Goal: Information Seeking & Learning: Learn about a topic

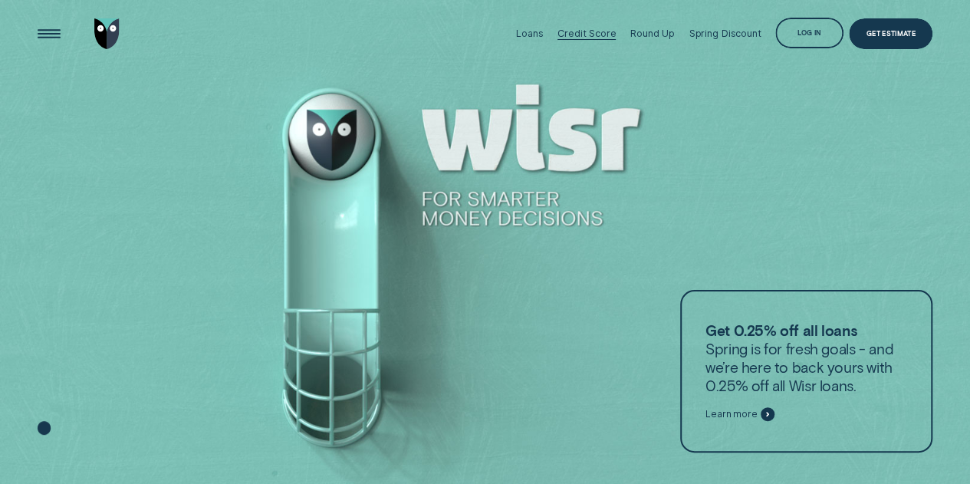
click at [569, 34] on div "Credit Score" at bounding box center [586, 33] width 59 height 11
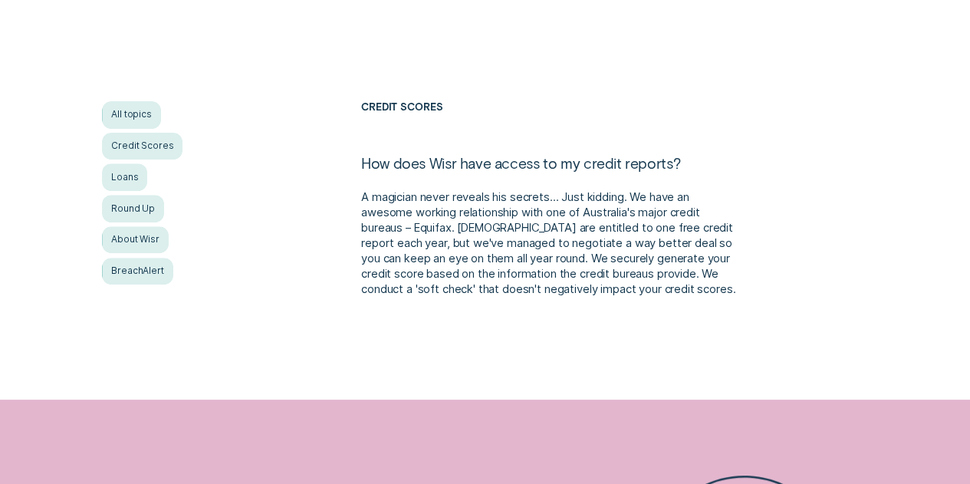
scroll to position [230, 0]
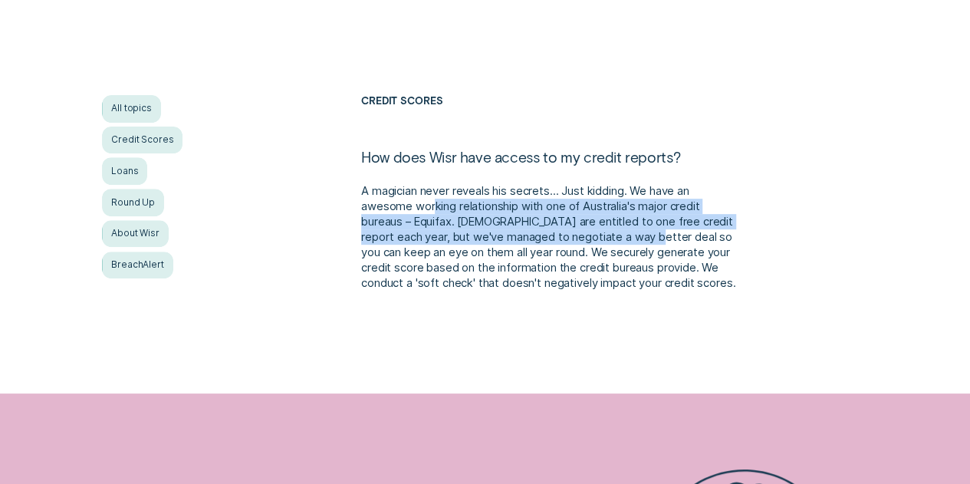
drag, startPoint x: 432, startPoint y: 207, endPoint x: 668, endPoint y: 233, distance: 237.5
click at [668, 233] on p "A magician never reveals his secrets... Just kidding. We have an awesome workin…" at bounding box center [549, 236] width 377 height 107
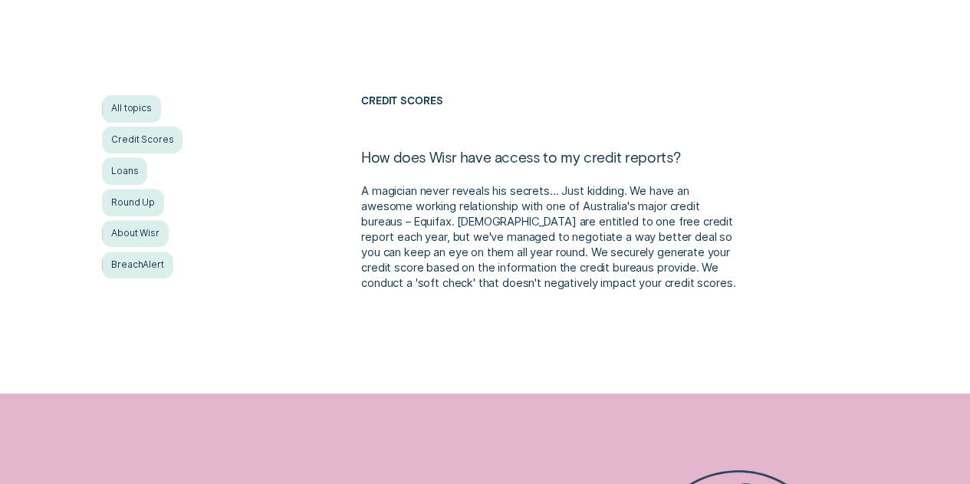
click at [508, 220] on p "A magician never reveals his secrets... Just kidding. We have an awesome workin…" at bounding box center [549, 236] width 377 height 107
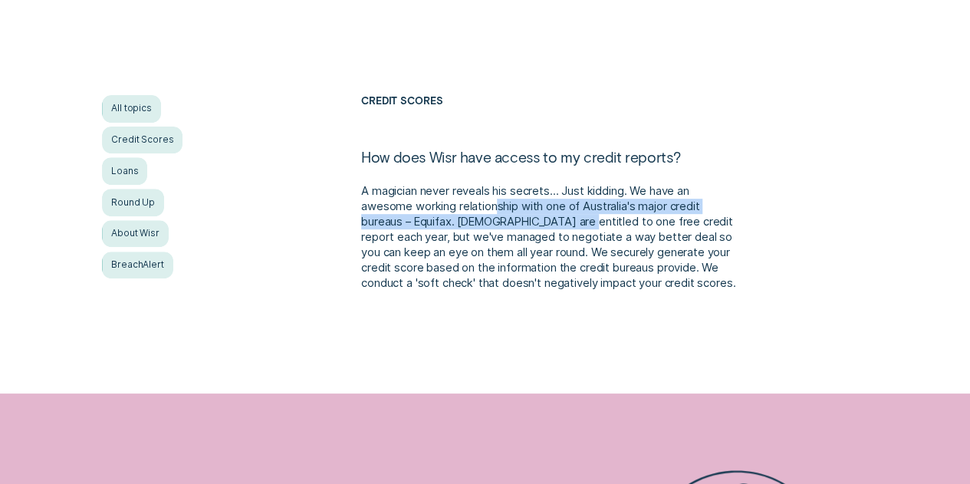
drag, startPoint x: 498, startPoint y: 214, endPoint x: 571, endPoint y: 225, distance: 73.7
click at [571, 225] on p "A magician never reveals his secrets... Just kidding. We have an awesome workin…" at bounding box center [549, 236] width 377 height 107
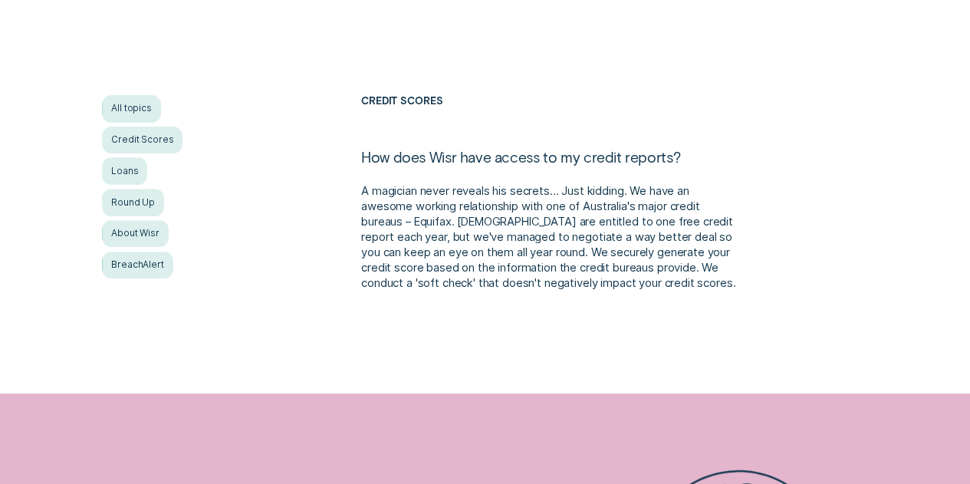
click at [504, 227] on p "A magician never reveals his secrets... Just kidding. We have an awesome workin…" at bounding box center [549, 236] width 377 height 107
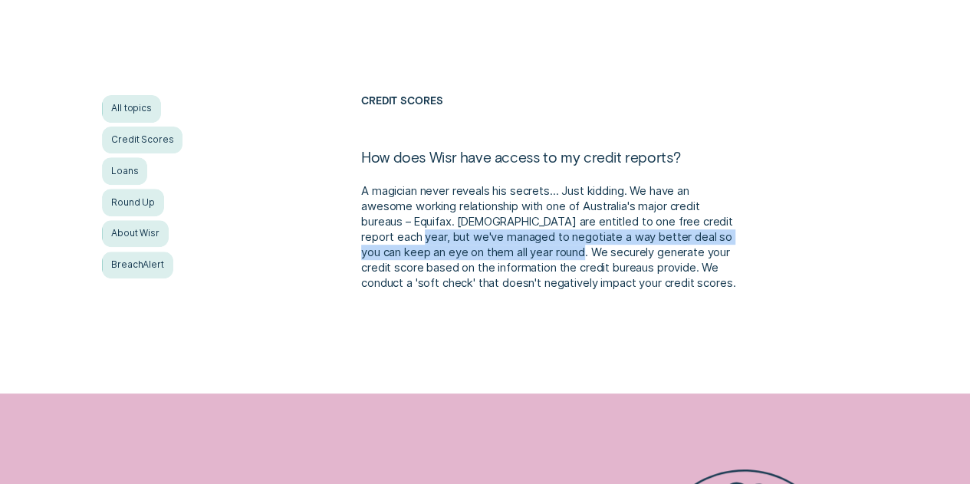
click at [607, 254] on p "A magician never reveals his secrets... Just kidding. We have an awesome workin…" at bounding box center [549, 236] width 377 height 107
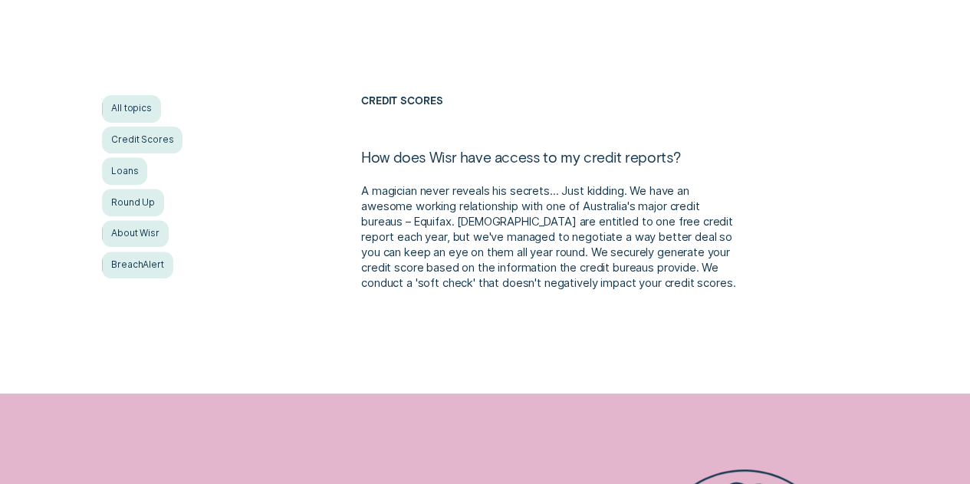
click at [540, 255] on p "A magician never reveals his secrets... Just kidding. We have an awesome workin…" at bounding box center [549, 236] width 377 height 107
click at [552, 254] on p "A magician never reveals his secrets... Just kidding. We have an awesome workin…" at bounding box center [549, 236] width 377 height 107
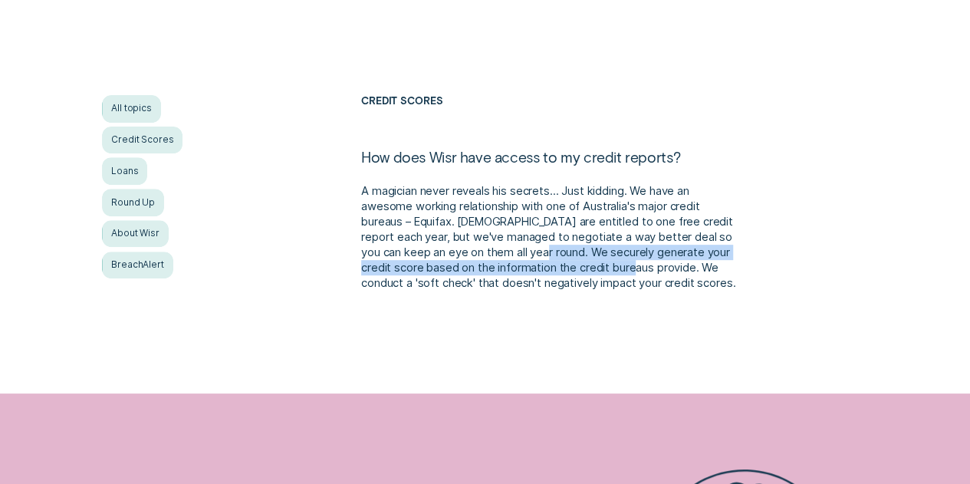
drag, startPoint x: 645, startPoint y: 257, endPoint x: 674, endPoint y: 262, distance: 29.6
click at [674, 262] on p "A magician never reveals his secrets... Just kidding. We have an awesome workin…" at bounding box center [549, 236] width 377 height 107
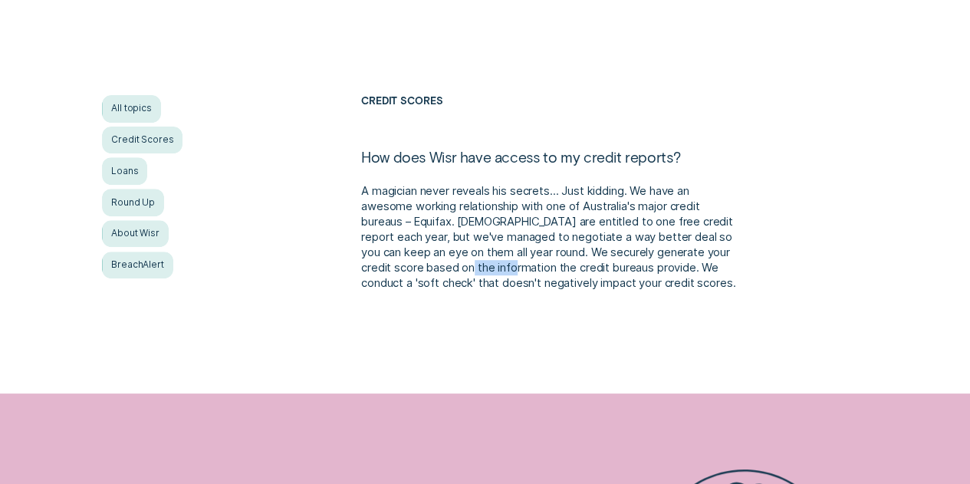
drag, startPoint x: 528, startPoint y: 263, endPoint x: 483, endPoint y: 263, distance: 45.2
click at [487, 263] on p "A magician never reveals his secrets... Just kidding. We have an awesome workin…" at bounding box center [549, 236] width 377 height 107
click at [483, 263] on p "A magician never reveals his secrets... Just kidding. We have an awesome workin…" at bounding box center [549, 236] width 377 height 107
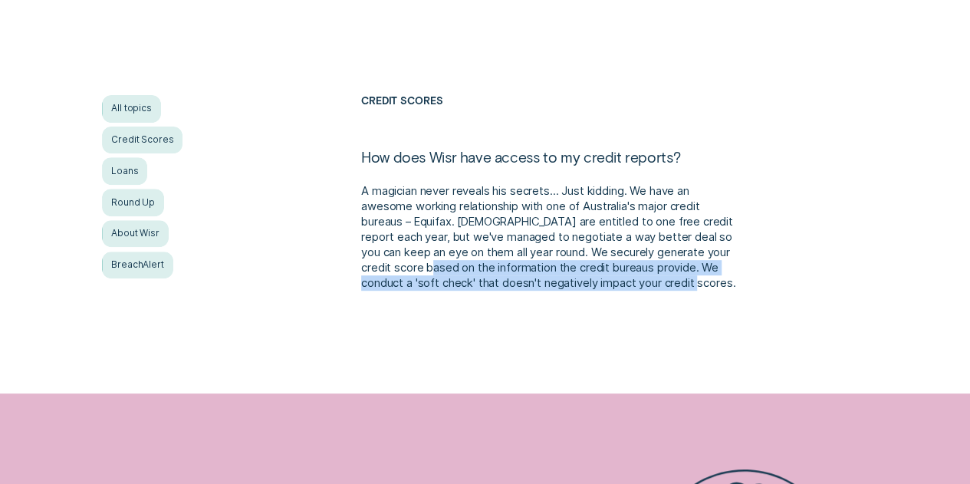
drag, startPoint x: 475, startPoint y: 261, endPoint x: 631, endPoint y: 292, distance: 158.6
click at [631, 290] on p "A magician never reveals his secrets... Just kidding. We have an awesome workin…" at bounding box center [549, 236] width 377 height 107
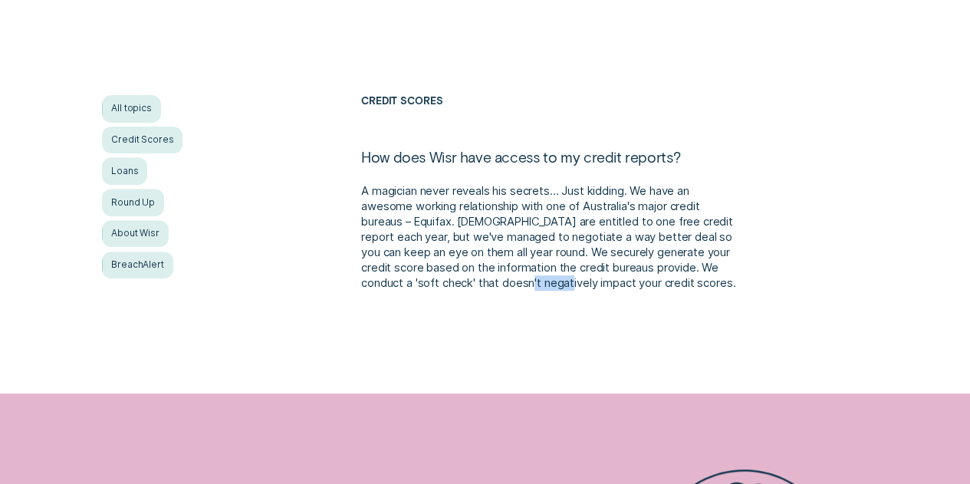
drag, startPoint x: 572, startPoint y: 289, endPoint x: 541, endPoint y: 286, distance: 30.8
click at [548, 288] on p "A magician never reveals his secrets... Just kidding. We have an awesome workin…" at bounding box center [549, 236] width 377 height 107
click at [541, 286] on p "A magician never reveals his secrets... Just kidding. We have an awesome workin…" at bounding box center [549, 236] width 377 height 107
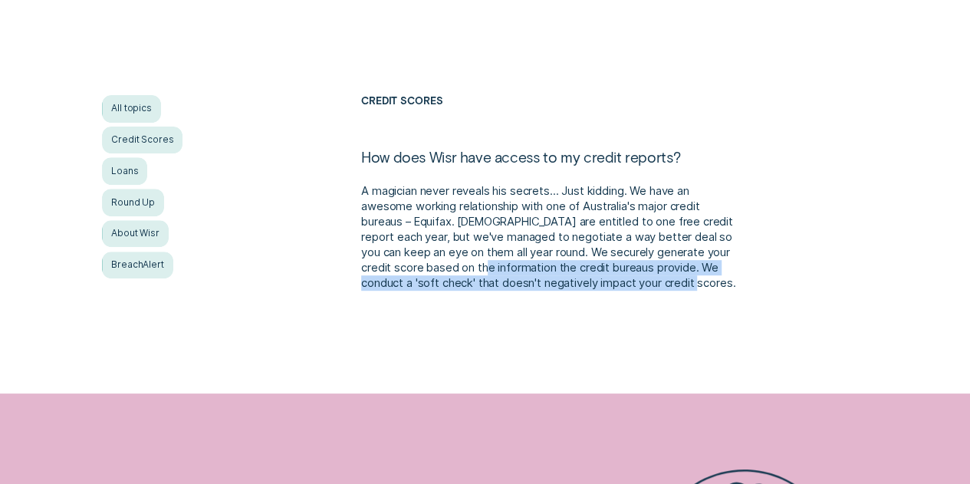
drag, startPoint x: 521, startPoint y: 273, endPoint x: 606, endPoint y: 294, distance: 87.6
click at [606, 290] on p "A magician never reveals his secrets... Just kidding. We have an awesome workin…" at bounding box center [549, 236] width 377 height 107
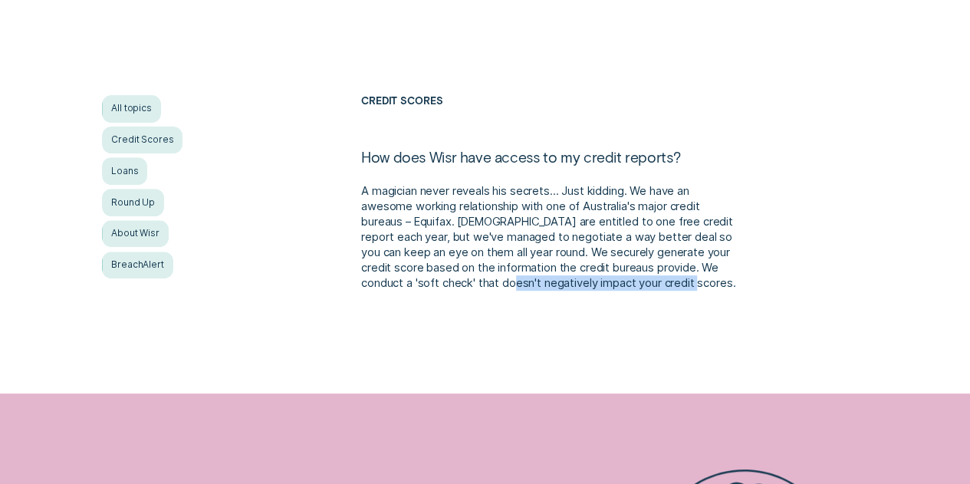
click at [541, 281] on p "A magician never reveals his secrets... Just kidding. We have an awesome workin…" at bounding box center [549, 236] width 377 height 107
click at [530, 280] on p "A magician never reveals his secrets... Just kidding. We have an awesome workin…" at bounding box center [549, 236] width 377 height 107
drag, startPoint x: 568, startPoint y: 284, endPoint x: 609, endPoint y: 294, distance: 41.8
click at [602, 290] on p "A magician never reveals his secrets... Just kidding. We have an awesome workin…" at bounding box center [549, 236] width 377 height 107
click at [609, 290] on p "A magician never reveals his secrets... Just kidding. We have an awesome workin…" at bounding box center [549, 236] width 377 height 107
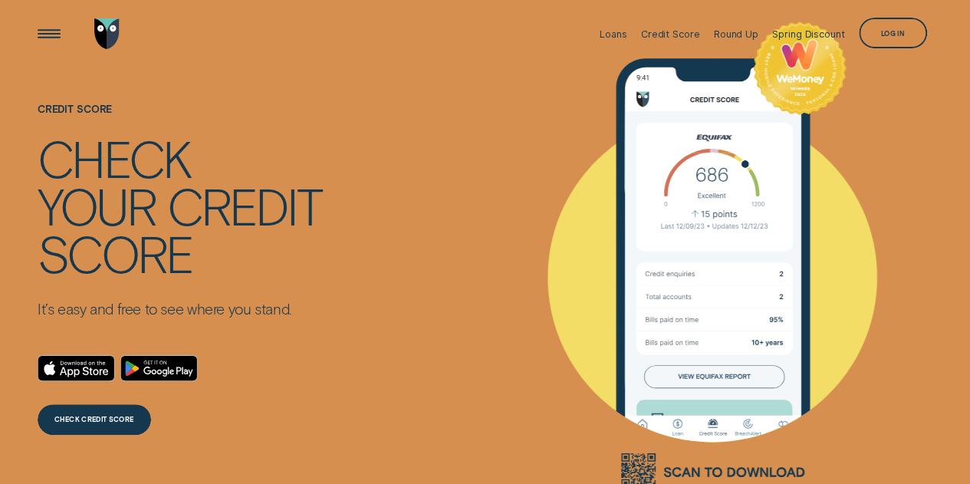
scroll to position [4080, 0]
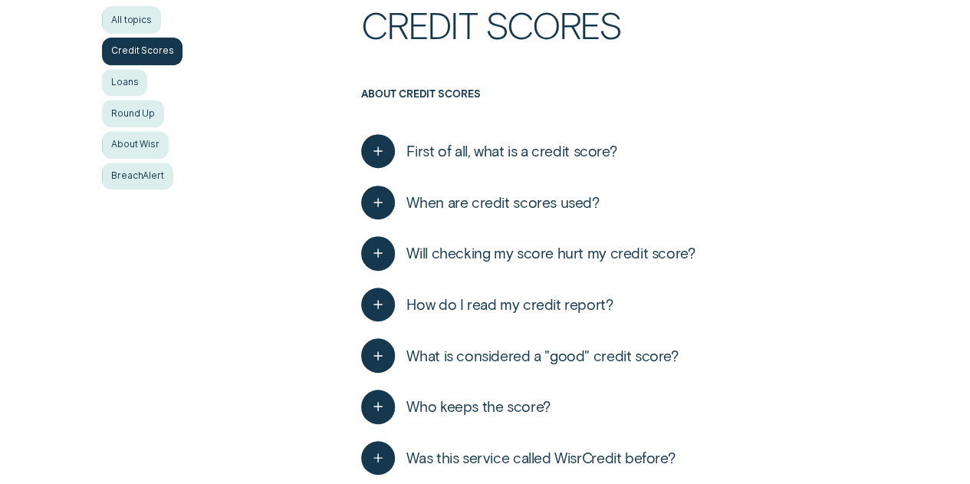
scroll to position [383, 0]
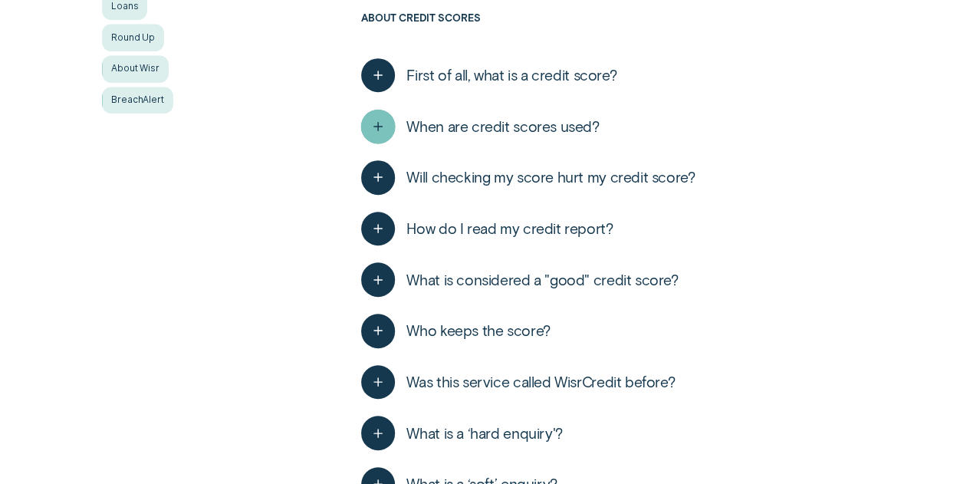
click at [371, 117] on icon "button" at bounding box center [378, 126] width 18 height 24
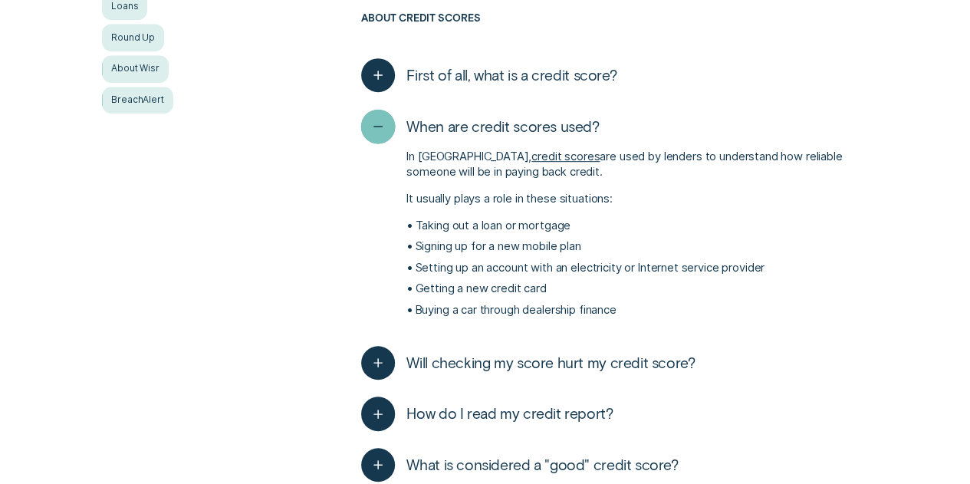
click at [371, 117] on icon "button" at bounding box center [378, 126] width 18 height 24
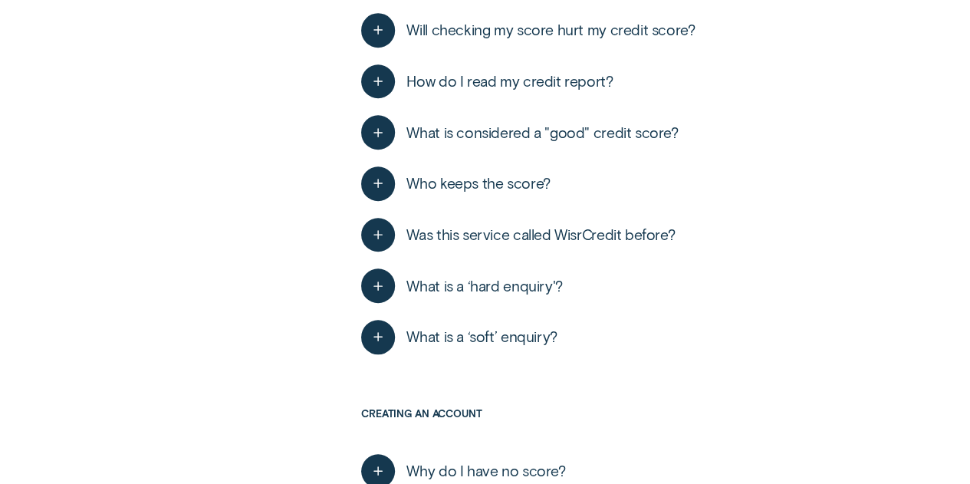
scroll to position [536, 0]
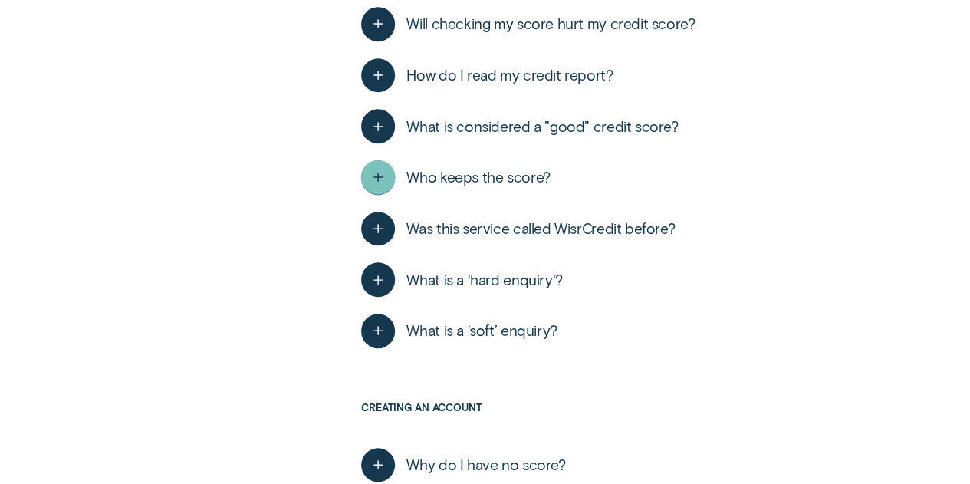
click at [369, 179] on icon "button" at bounding box center [378, 178] width 18 height 24
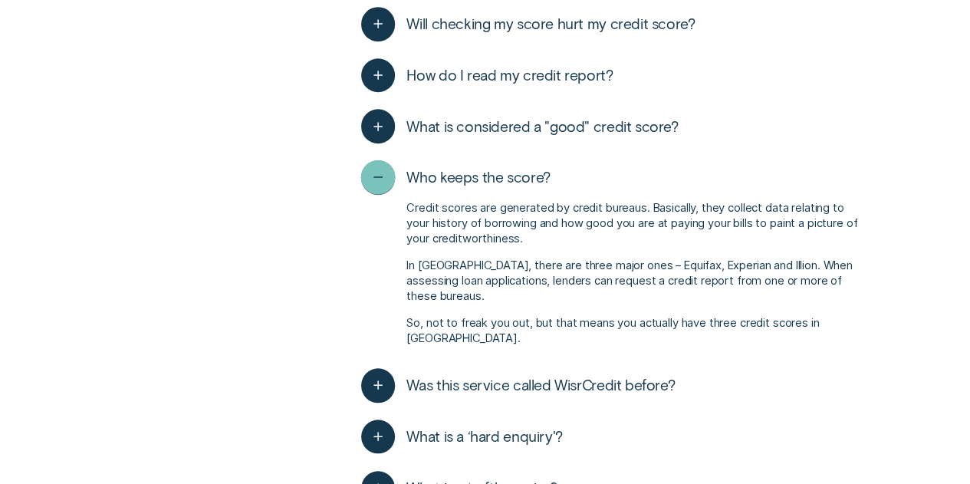
click at [369, 179] on icon "button" at bounding box center [378, 178] width 18 height 24
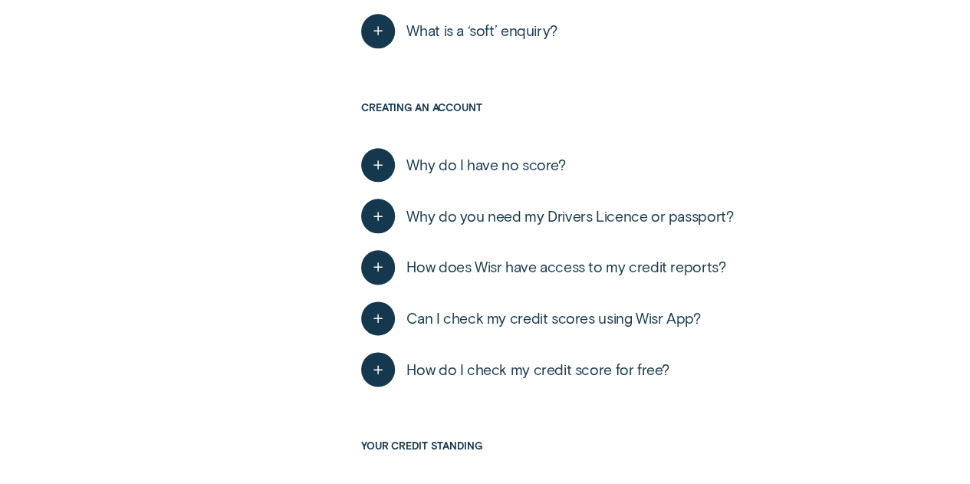
scroll to position [843, 0]
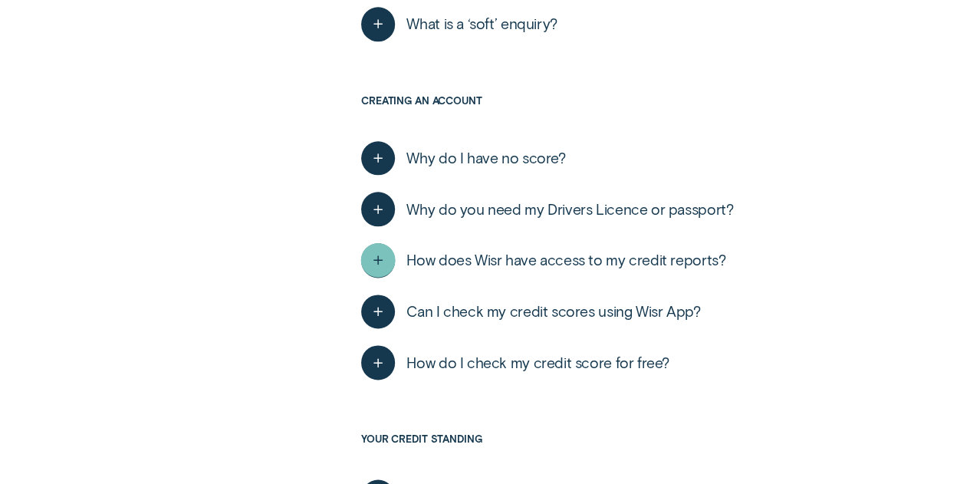
click at [392, 255] on div "button" at bounding box center [378, 260] width 34 height 34
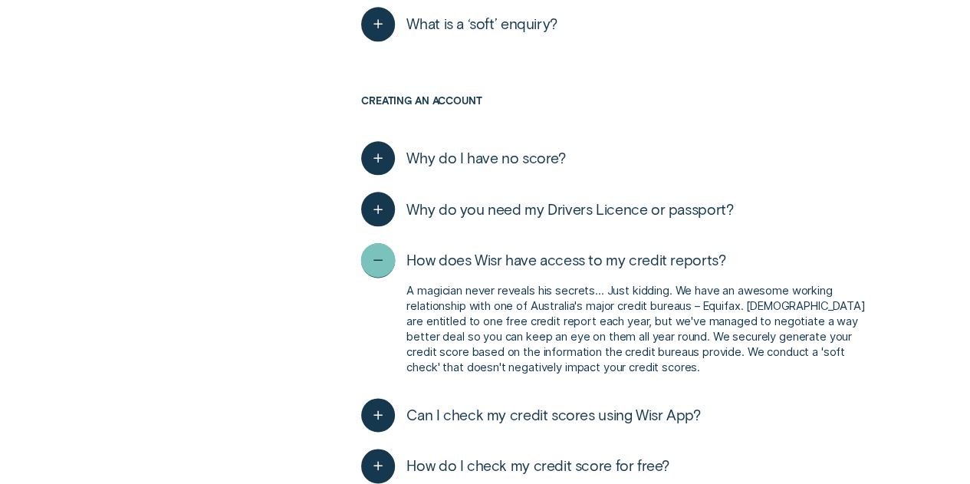
click at [392, 255] on div "button" at bounding box center [378, 260] width 34 height 34
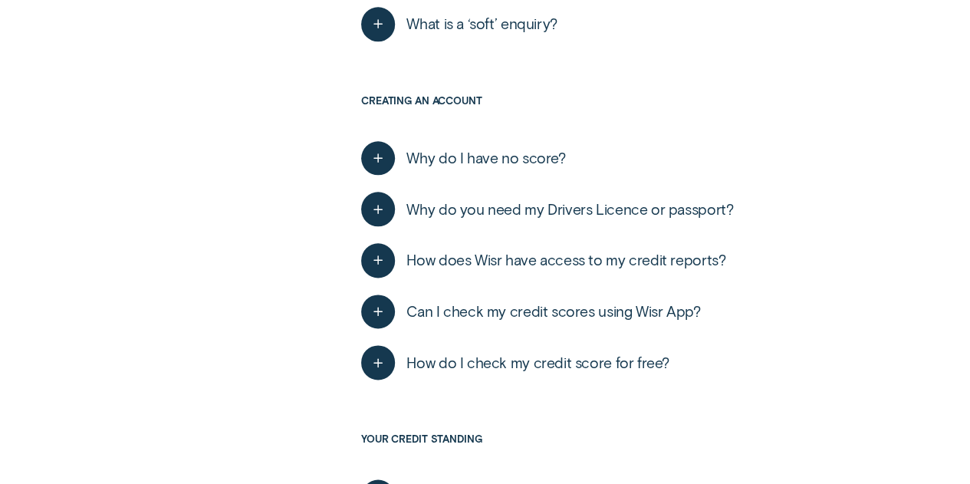
scroll to position [996, 0]
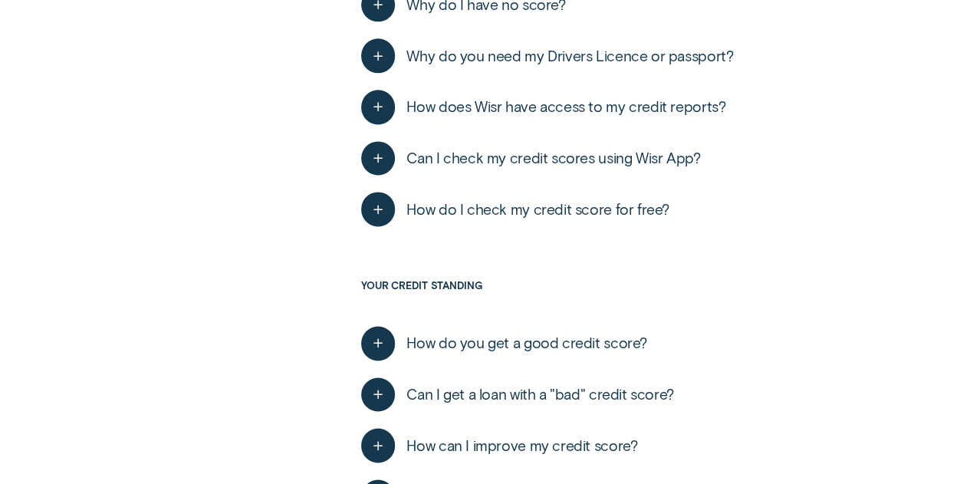
click at [378, 209] on div "button" at bounding box center [378, 209] width 0 height 0
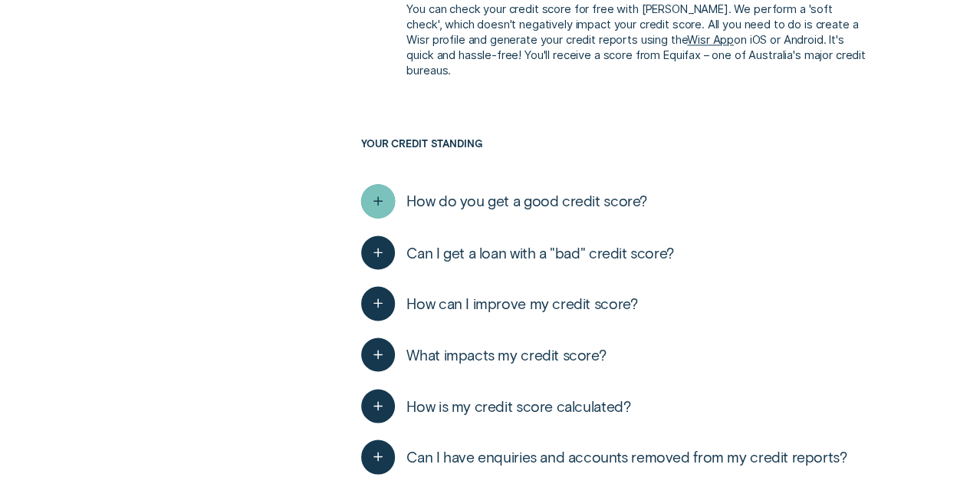
scroll to position [1380, 0]
